Goal: Information Seeking & Learning: Find specific fact

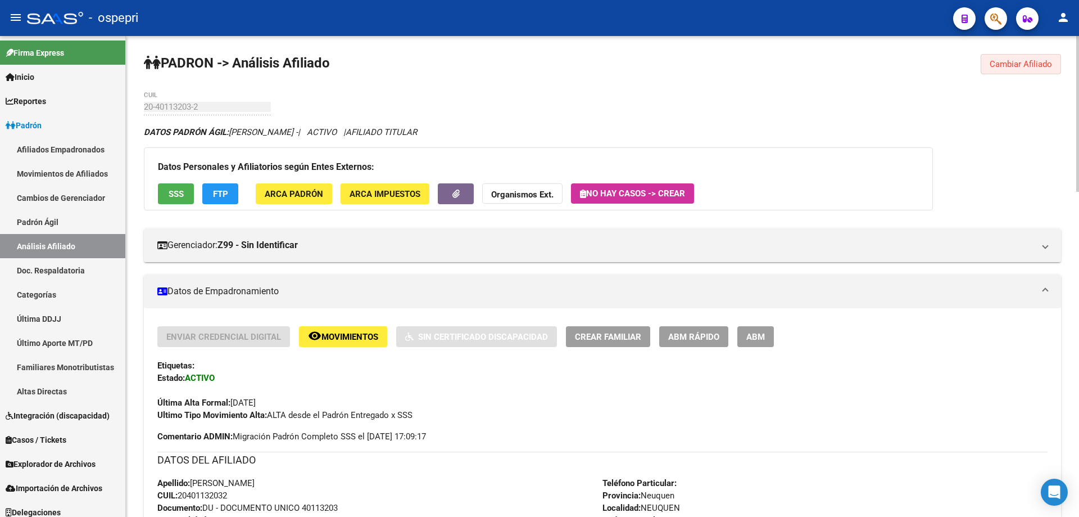
click at [1027, 68] on span "Cambiar Afiliado" at bounding box center [1021, 64] width 62 height 10
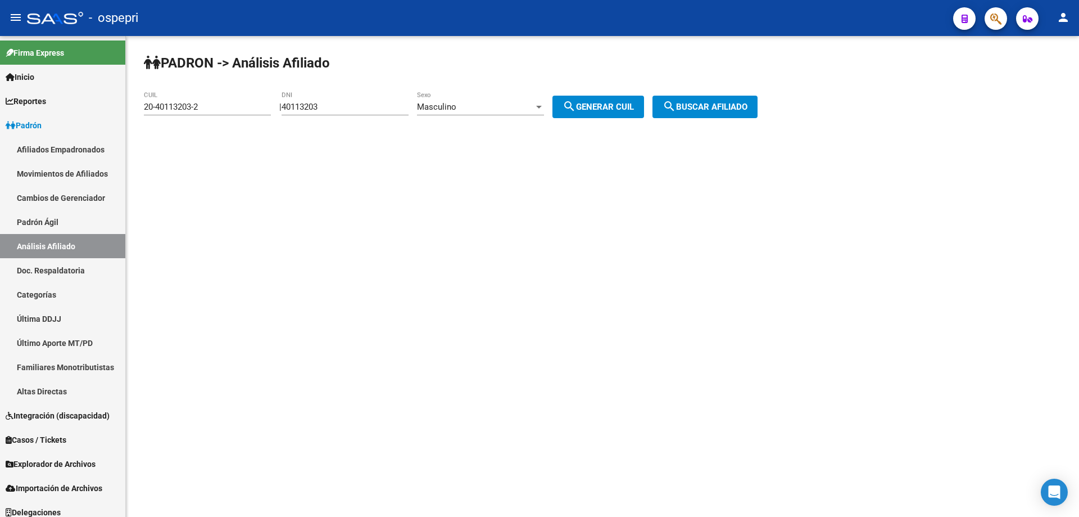
click at [314, 103] on input "40113203" at bounding box center [345, 107] width 127 height 10
type input "33457122"
click at [553, 96] on button "search Generar CUIL" at bounding box center [599, 107] width 92 height 22
type input "27-33457122-5"
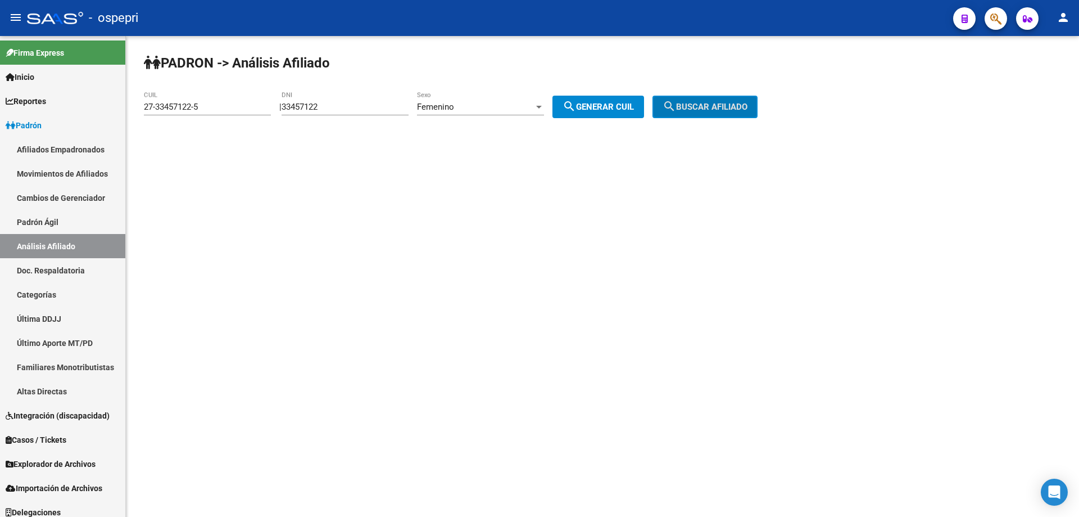
click button "search Buscar afiliado" at bounding box center [705, 107] width 105 height 22
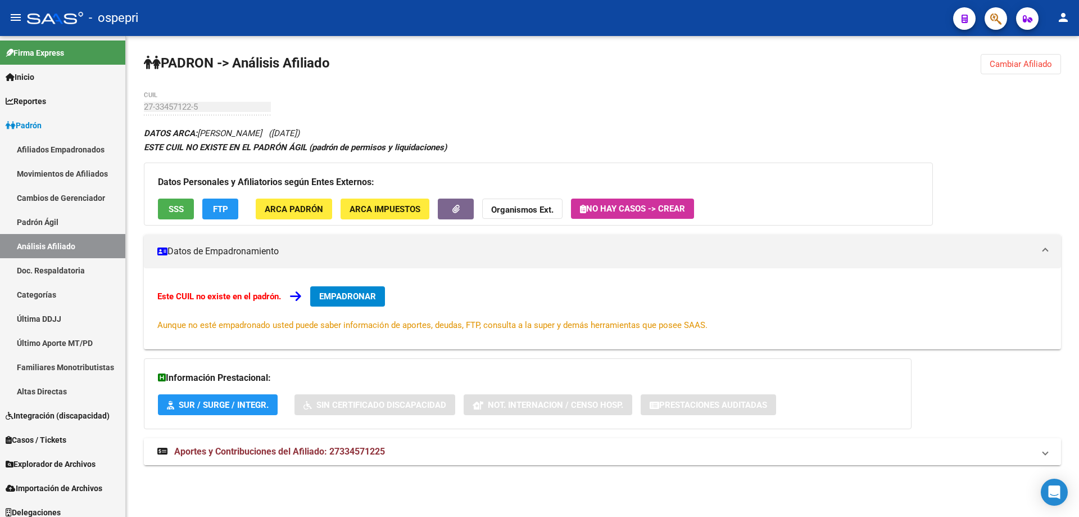
click at [330, 449] on span "Aportes y Contribuciones del Afiliado: 27334571225" at bounding box center [279, 451] width 211 height 11
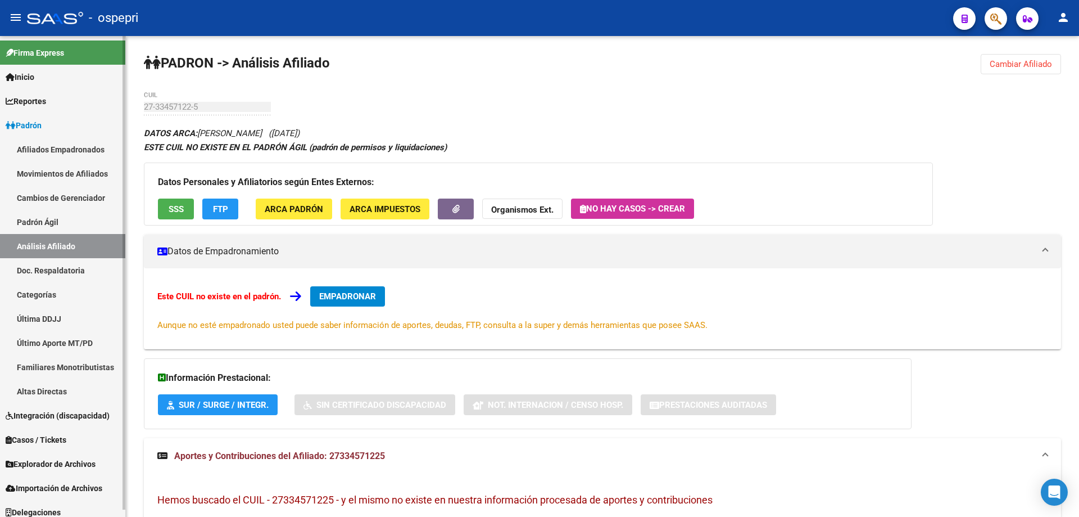
click at [101, 89] on link "Reportes" at bounding box center [62, 101] width 125 height 24
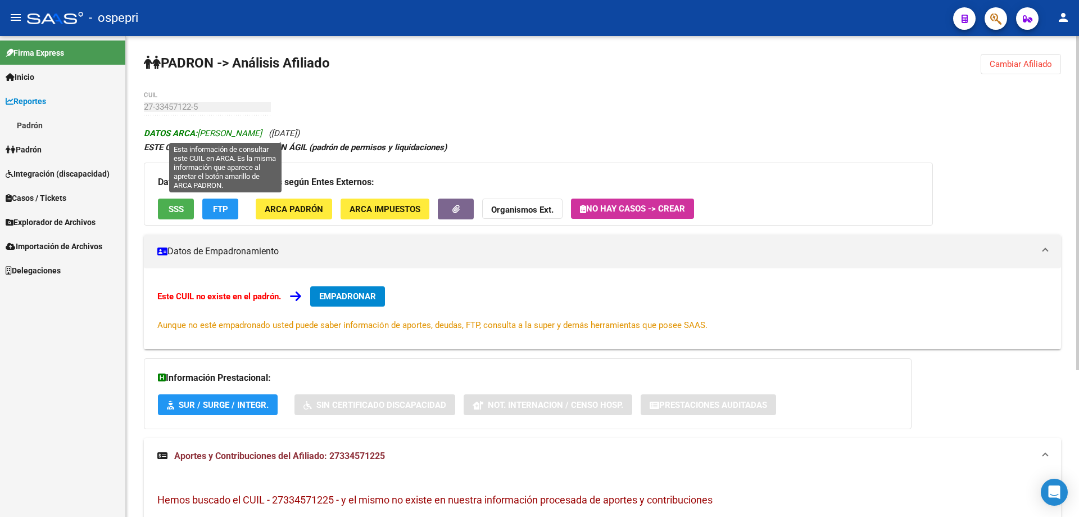
click at [218, 130] on span "DATOS ARCA: [PERSON_NAME]" at bounding box center [203, 133] width 118 height 10
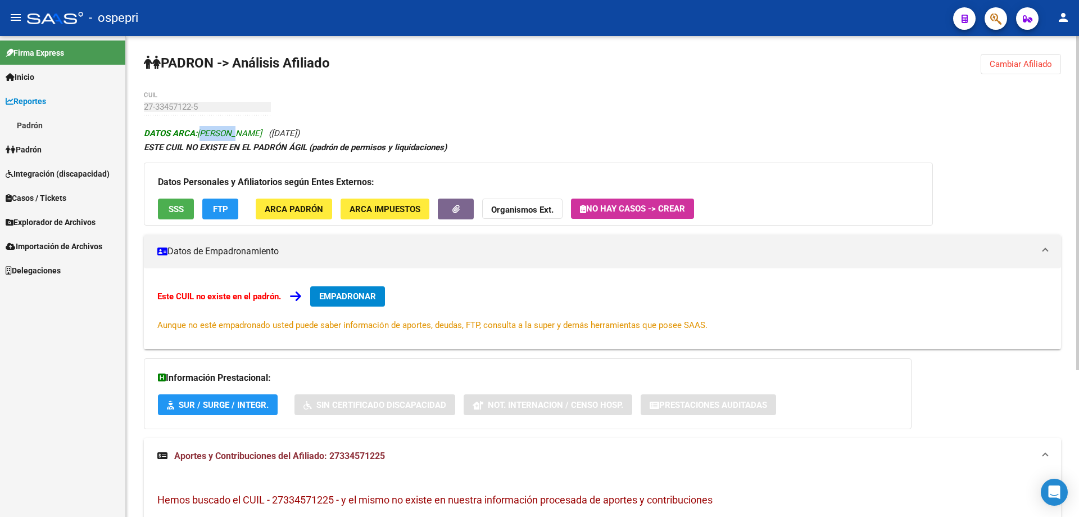
click at [218, 130] on span "DATOS ARCA: [PERSON_NAME]" at bounding box center [203, 133] width 118 height 10
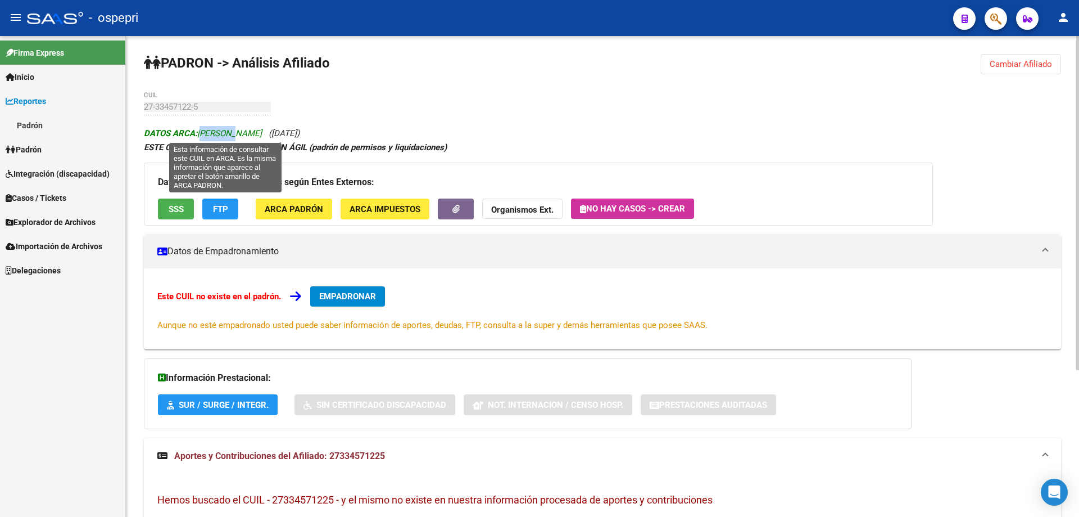
copy span "[PERSON_NAME]"
click at [242, 134] on span "DATOS ARCA: [PERSON_NAME]" at bounding box center [203, 133] width 118 height 10
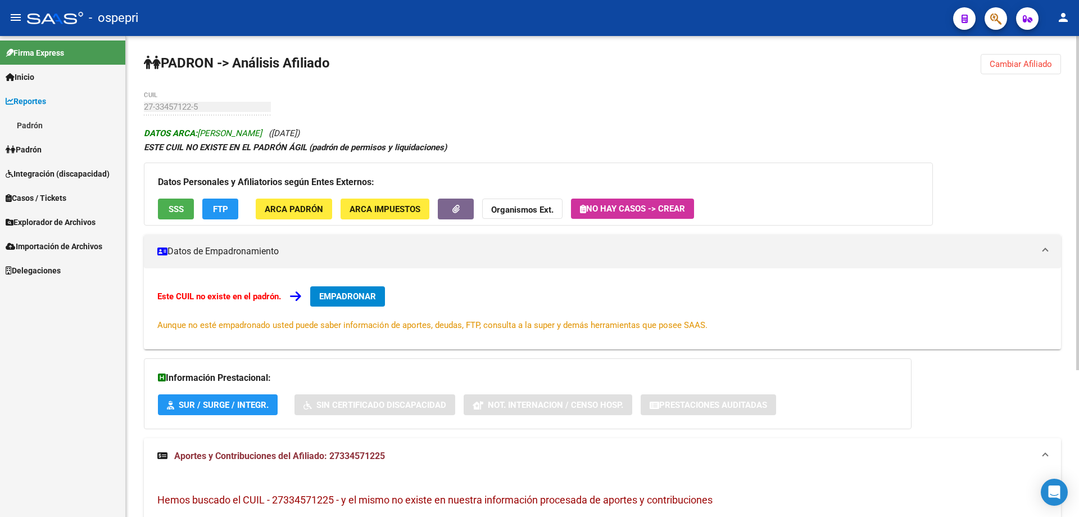
drag, startPoint x: 233, startPoint y: 136, endPoint x: 304, endPoint y: 137, distance: 70.8
click at [262, 137] on span "DATOS ARCA: [PERSON_NAME]" at bounding box center [203, 133] width 118 height 10
copy span "[PERSON_NAME]"
drag, startPoint x: 315, startPoint y: 133, endPoint x: 359, endPoint y: 135, distance: 43.9
click at [300, 135] on span "([DATE])" at bounding box center [284, 133] width 31 height 10
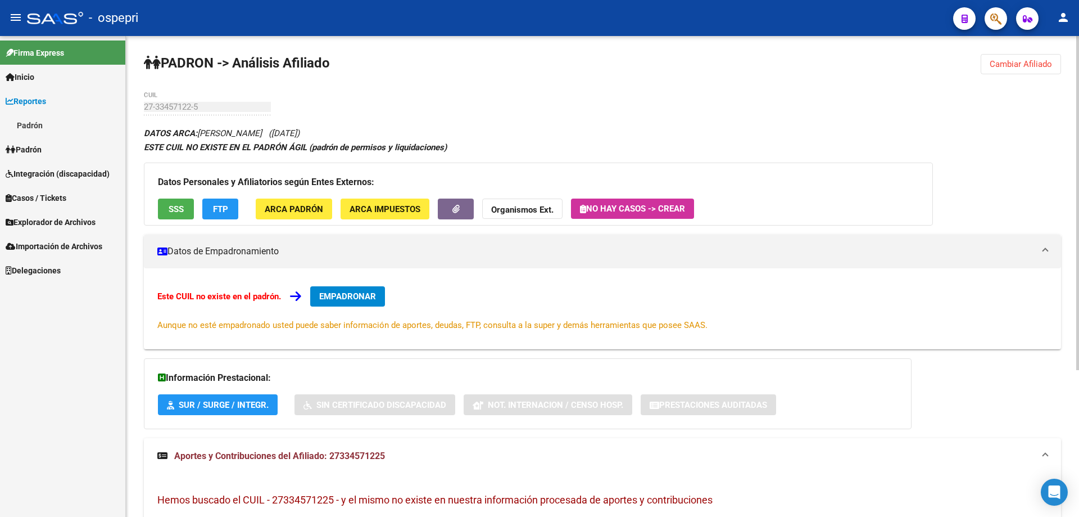
copy span "[DATE]"
